Goal: Task Accomplishment & Management: Use online tool/utility

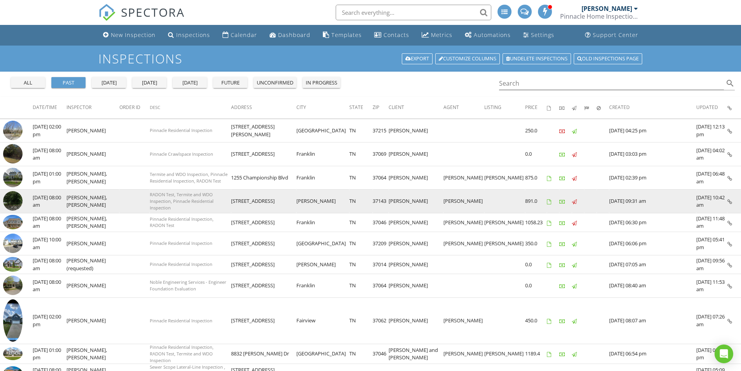
click at [14, 202] on img at bounding box center [12, 200] width 19 height 19
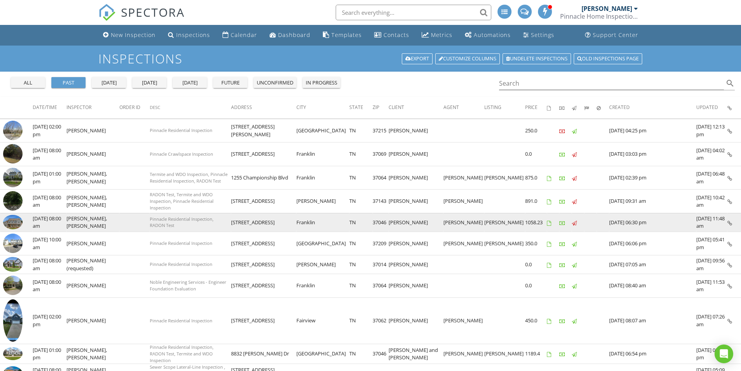
click at [18, 221] on img at bounding box center [12, 222] width 19 height 15
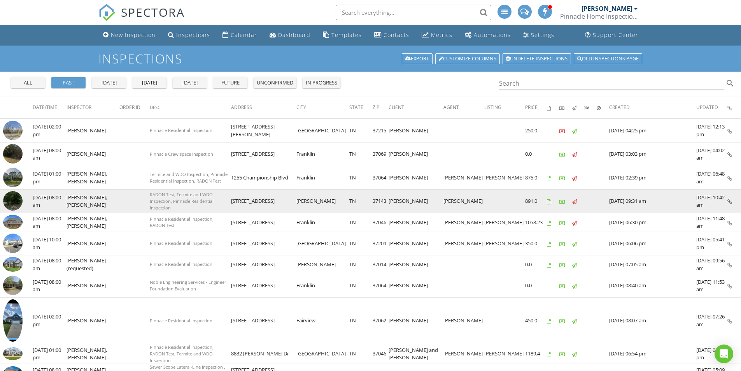
click at [16, 198] on img at bounding box center [12, 200] width 19 height 19
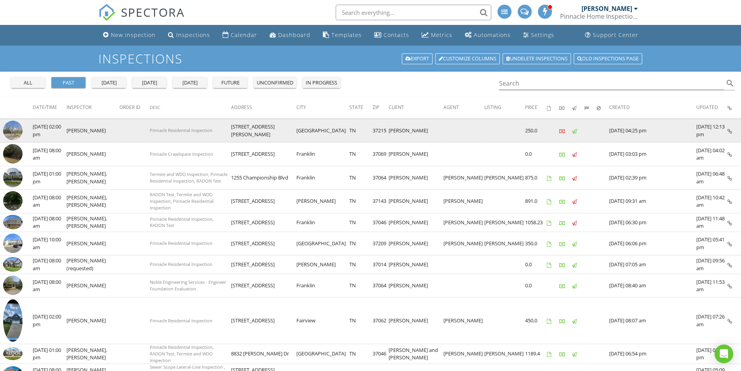
click at [9, 130] on img at bounding box center [12, 130] width 19 height 19
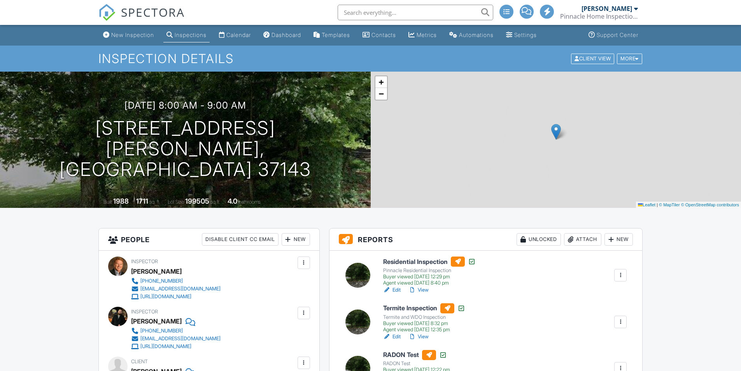
scroll to position [117, 0]
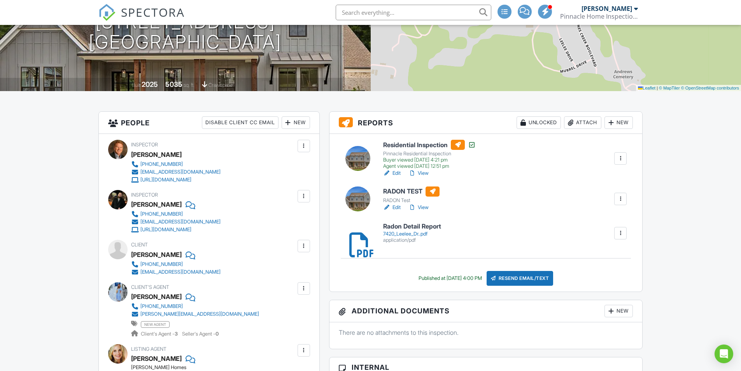
click at [397, 207] on link "Edit" at bounding box center [392, 208] width 18 height 8
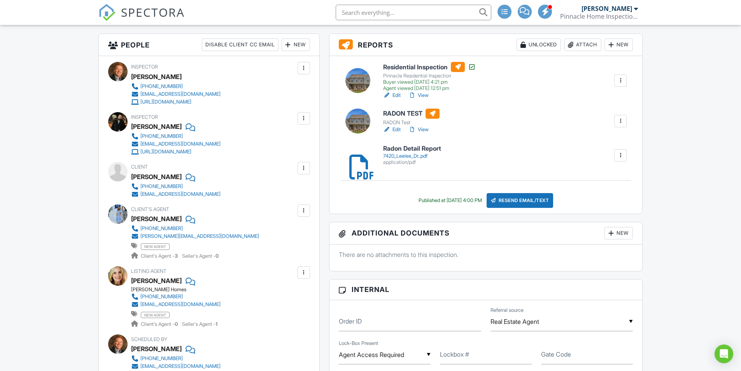
drag, startPoint x: 0, startPoint y: 0, endPoint x: 396, endPoint y: 177, distance: 433.5
click at [396, 177] on div "Residential Inspection Pinnacle Residential Inspection Buyer viewed 08/27/2025 …" at bounding box center [486, 135] width 313 height 158
click at [401, 128] on link "Edit" at bounding box center [392, 130] width 18 height 8
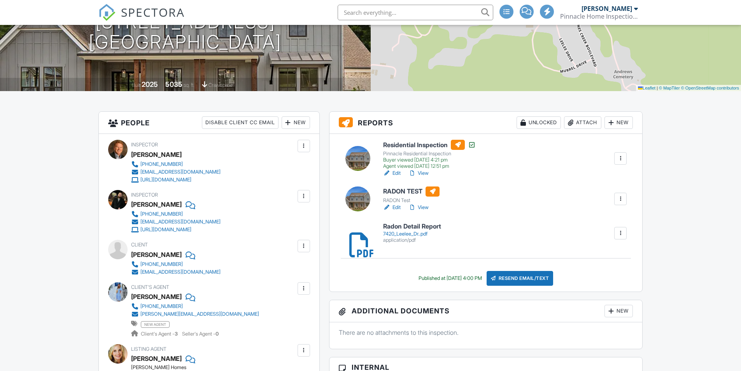
click at [621, 197] on div at bounding box center [621, 199] width 8 height 8
click at [587, 219] on link "Quick Publish" at bounding box center [600, 220] width 47 height 9
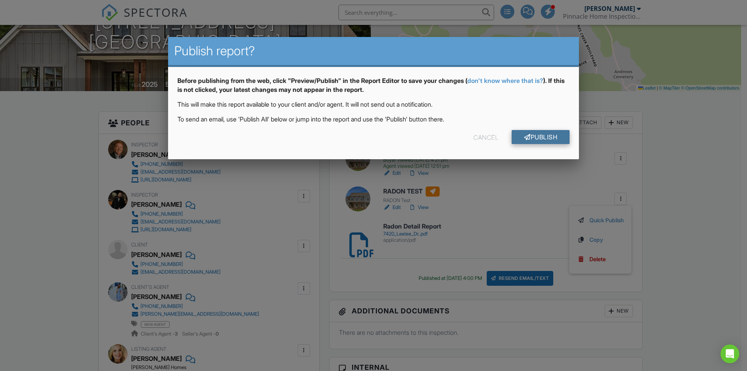
click at [548, 134] on link "Publish" at bounding box center [541, 137] width 58 height 14
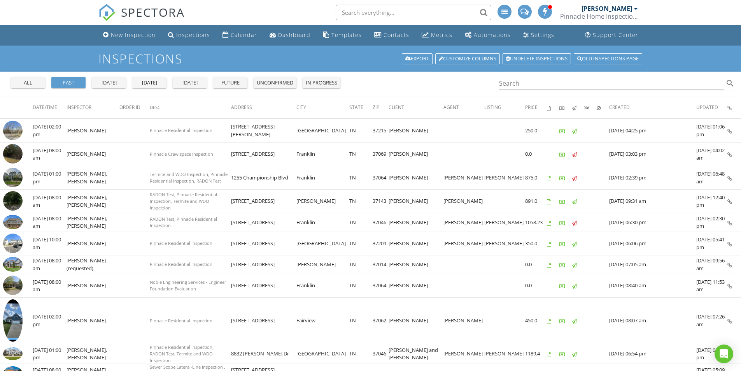
click at [32, 84] on div "all" at bounding box center [28, 83] width 28 height 8
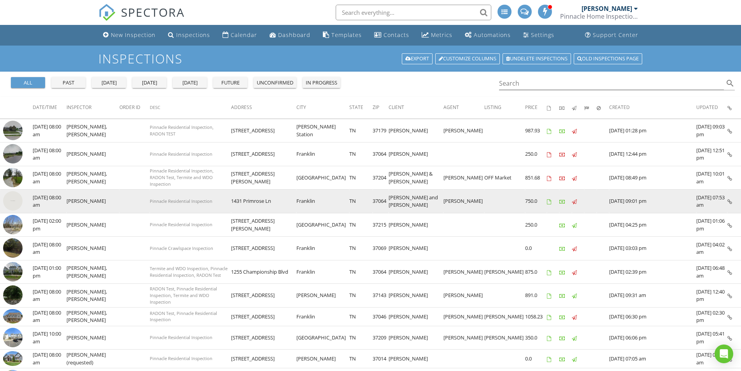
click at [13, 202] on img at bounding box center [12, 200] width 19 height 19
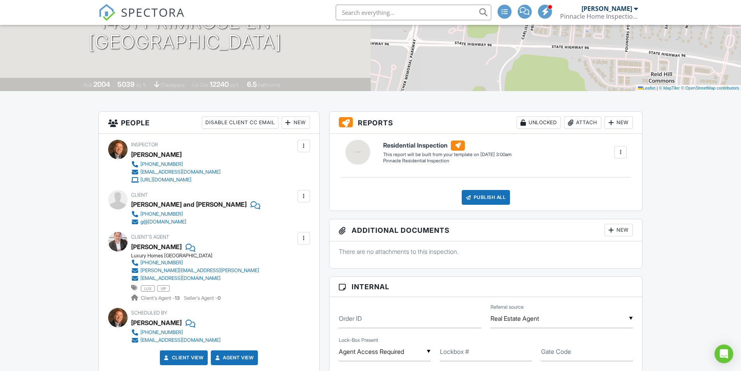
click at [211, 240] on div "Client's Agent [PERSON_NAME] Luxury Homes [GEOGRAPHIC_DATA] [PHONE_NUMBER] [PER…" at bounding box center [213, 267] width 165 height 70
